Goal: Find specific page/section: Find specific page/section

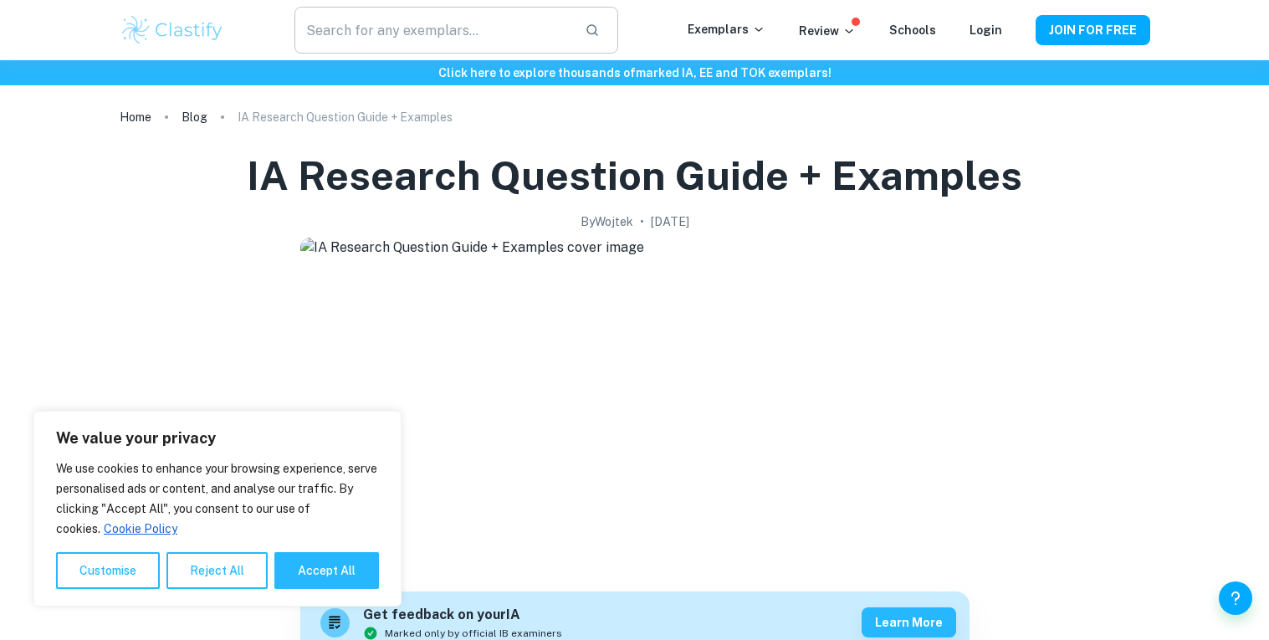
click at [528, 42] on input "text" at bounding box center [433, 30] width 276 height 47
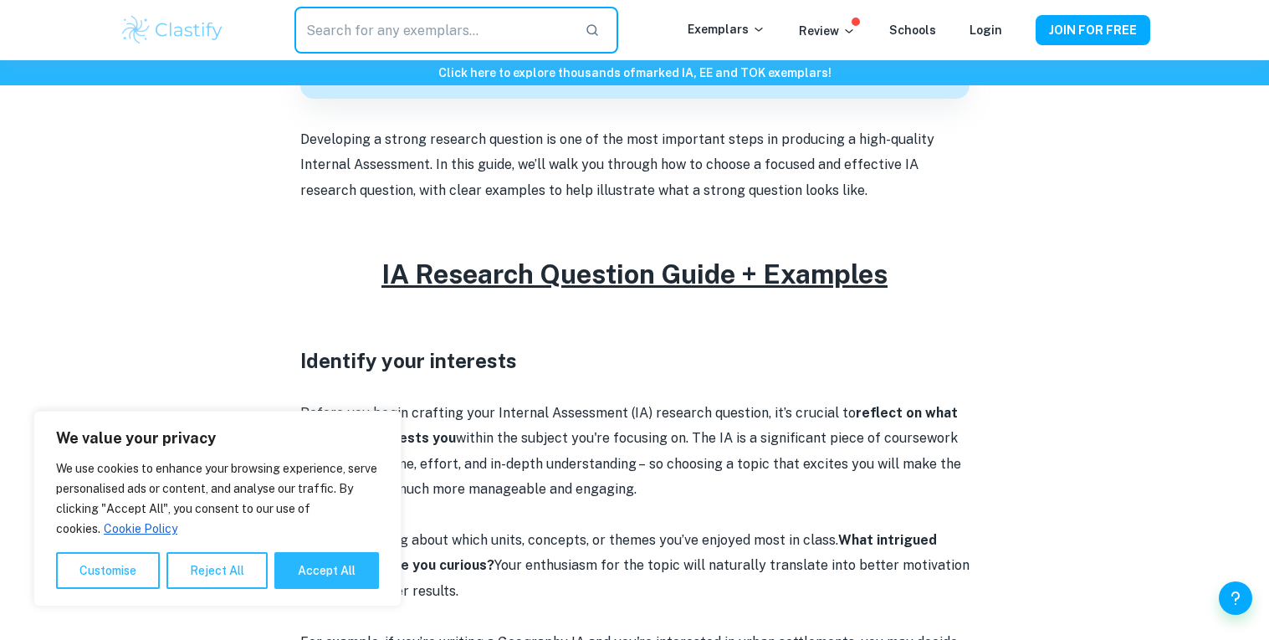
scroll to position [617, 0]
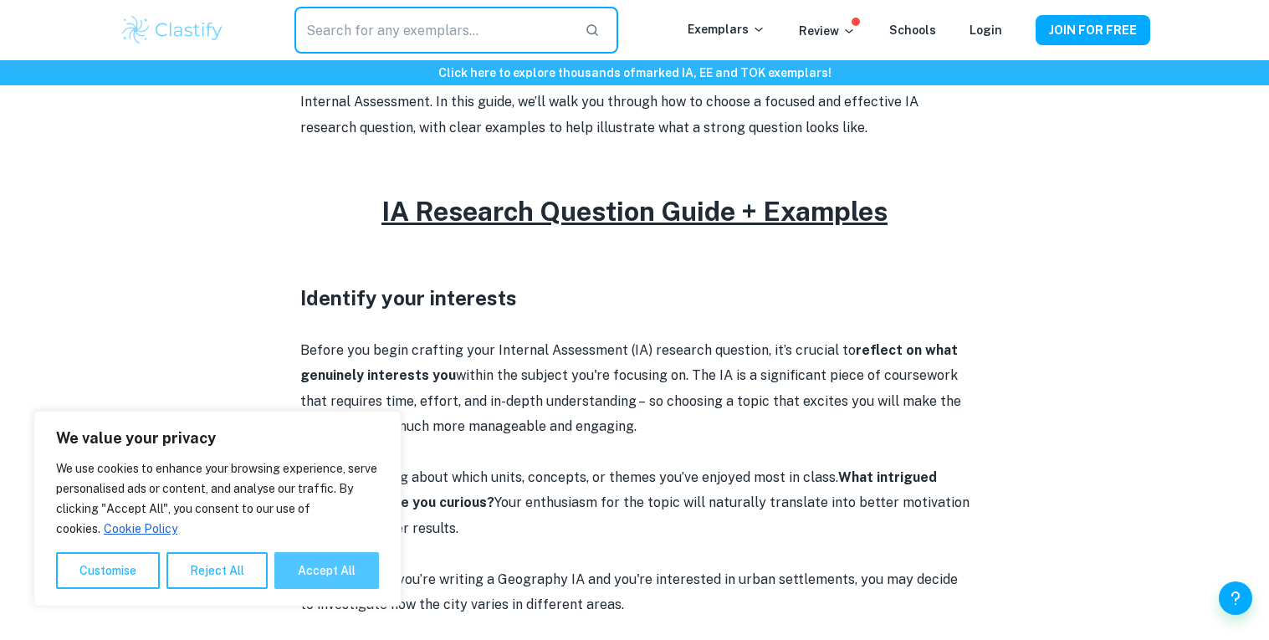
click at [348, 562] on button "Accept All" at bounding box center [326, 570] width 105 height 37
checkbox input "true"
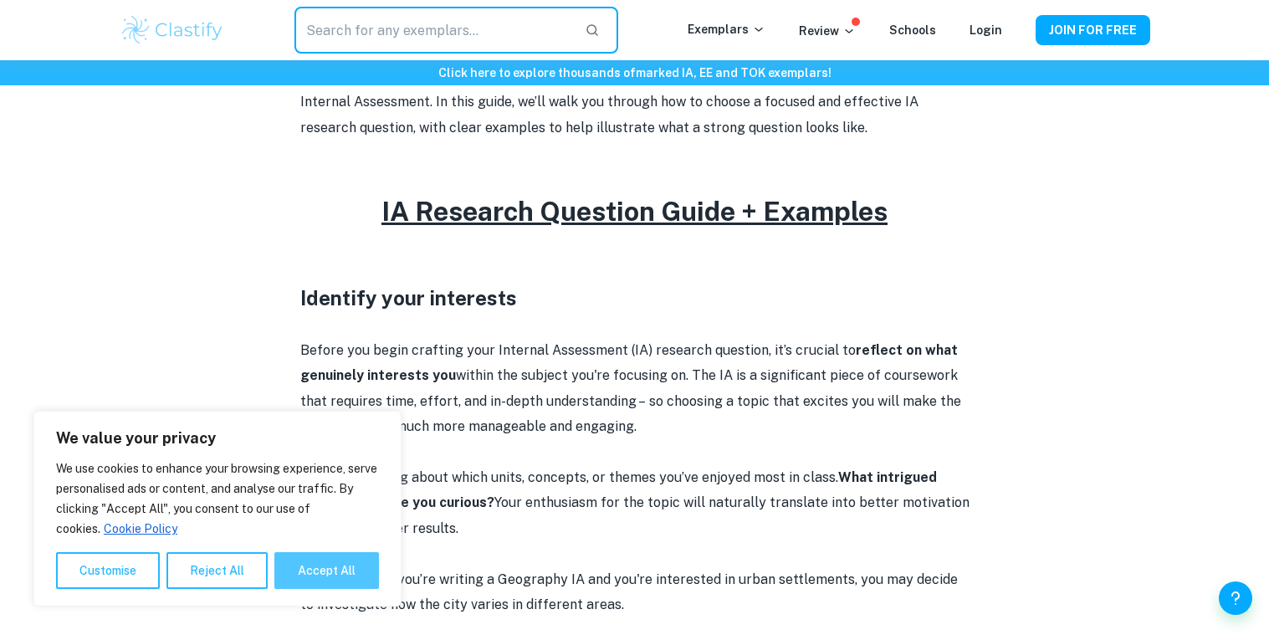
checkbox input "true"
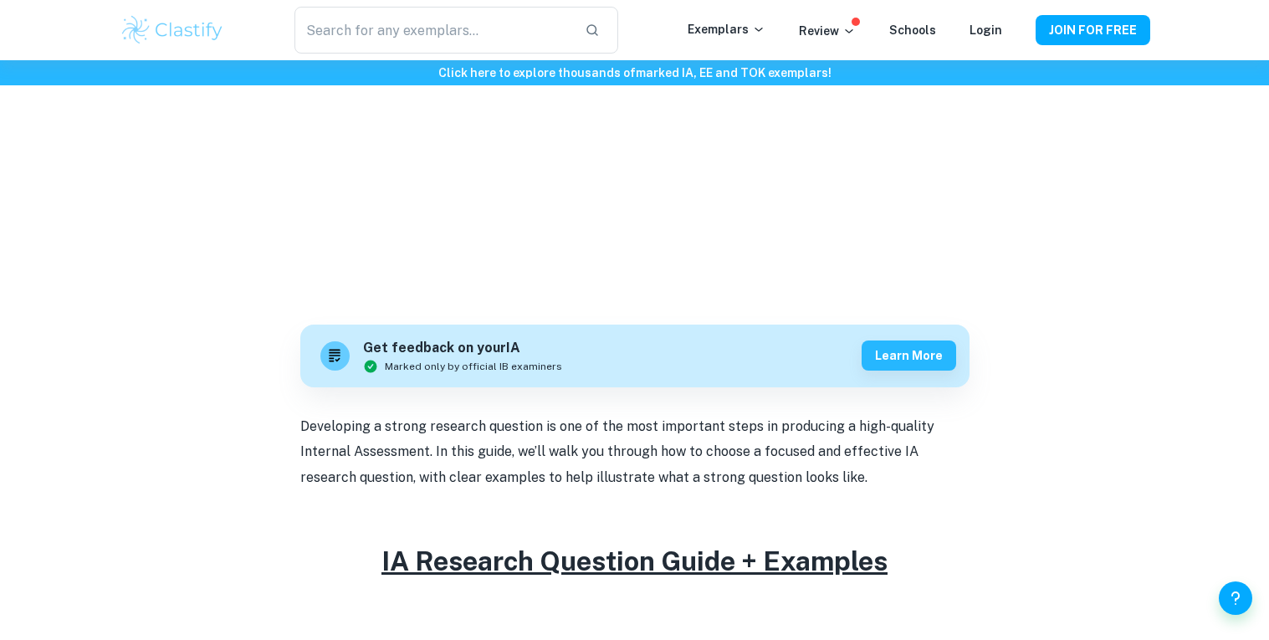
scroll to position [0, 0]
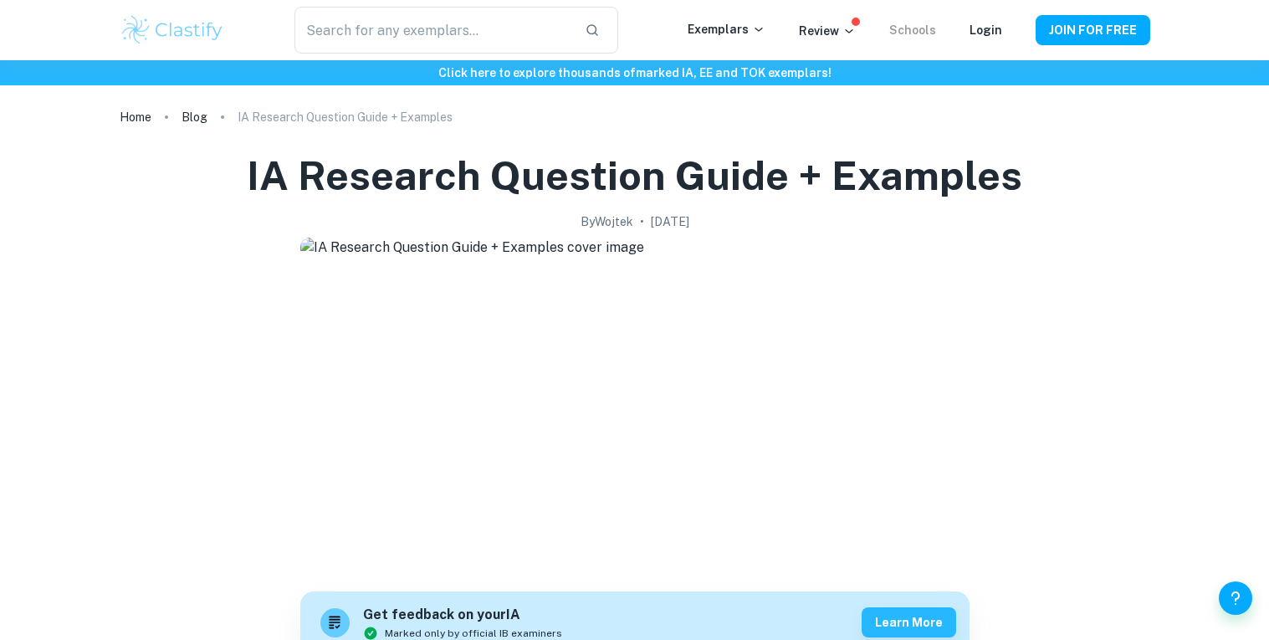
click at [925, 28] on link "Schools" at bounding box center [913, 29] width 47 height 13
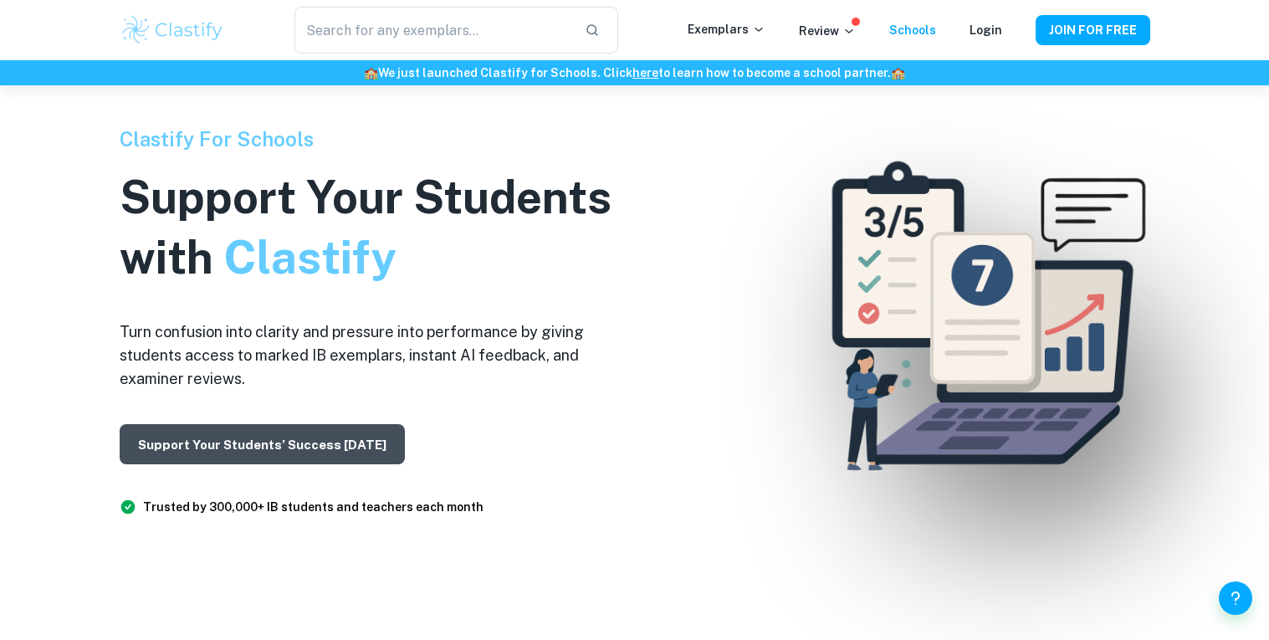
click at [343, 438] on button "Support Your Students’ Success [DATE]" at bounding box center [262, 444] width 285 height 40
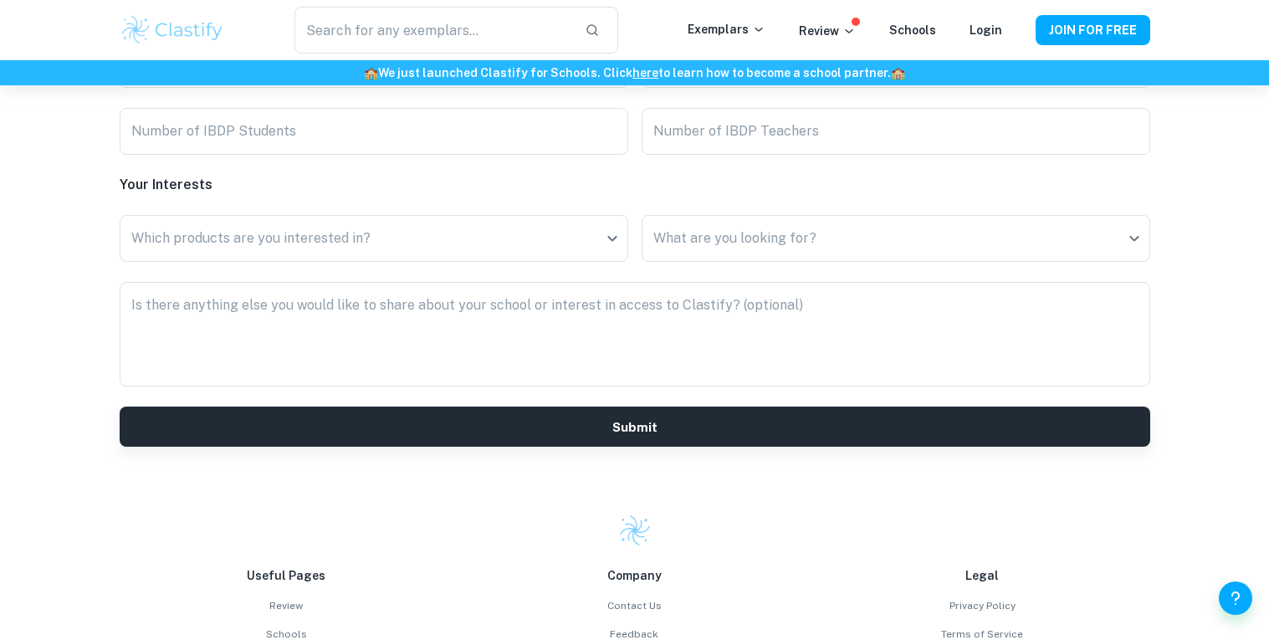
scroll to position [4189, 0]
